Goal: Task Accomplishment & Management: Manage account settings

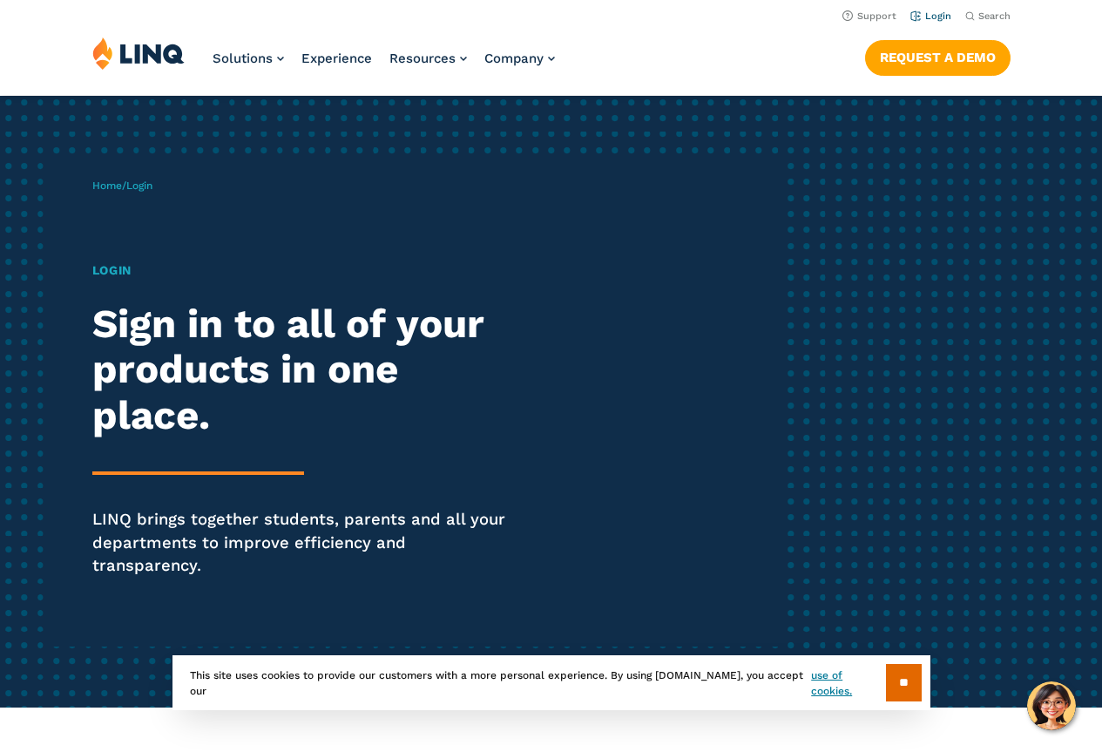
click at [931, 17] on link "Login" at bounding box center [930, 15] width 41 height 11
click at [944, 15] on link "Login" at bounding box center [930, 15] width 41 height 11
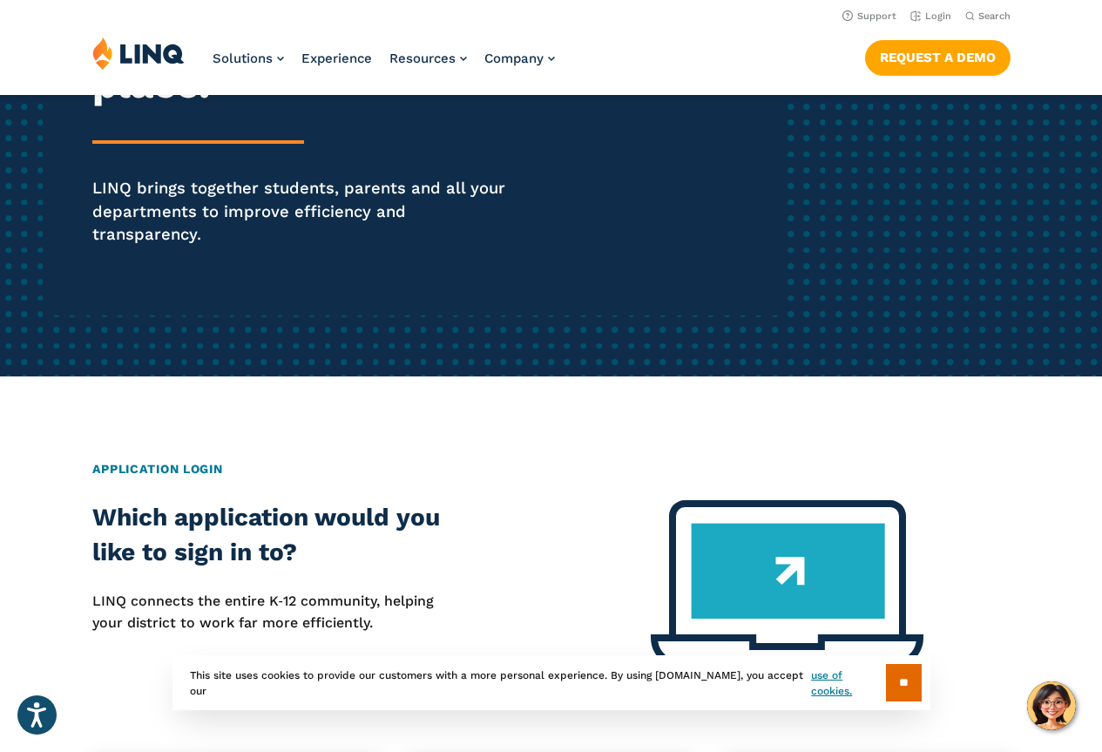
scroll to position [327, 0]
